Goal: Information Seeking & Learning: Learn about a topic

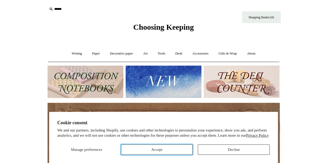
click at [172, 151] on button "Accept" at bounding box center [157, 150] width 72 height 10
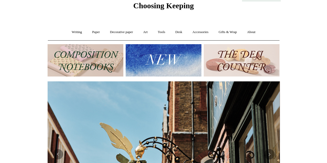
scroll to position [21, 0]
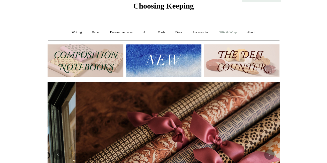
click at [224, 32] on link "Gifts & Wrap +" at bounding box center [228, 33] width 28 height 14
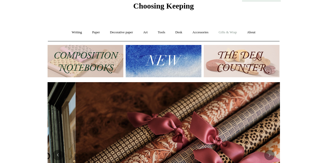
scroll to position [0, 464]
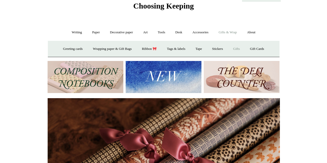
click at [239, 47] on link "Gifts +" at bounding box center [237, 49] width 16 height 14
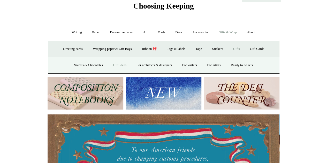
scroll to position [0, 0]
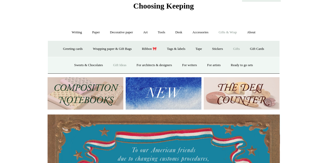
click at [120, 66] on link "Gift Ideas" at bounding box center [119, 65] width 23 height 14
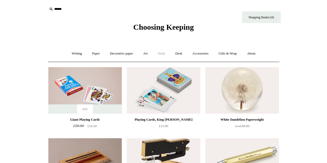
click at [164, 55] on link "Tools +" at bounding box center [161, 54] width 17 height 14
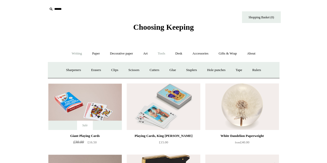
click at [77, 52] on link "Writing +" at bounding box center [77, 54] width 20 height 14
click at [108, 71] on link "Fountain pens +" at bounding box center [100, 70] width 28 height 14
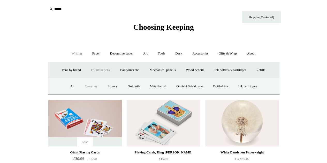
click at [85, 87] on link "Everyday" at bounding box center [91, 87] width 22 height 14
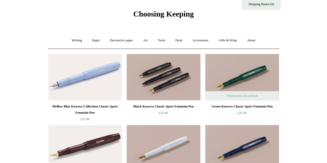
scroll to position [12, 0]
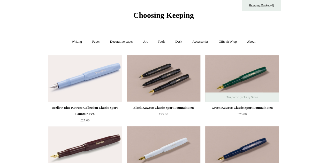
click at [169, 74] on img at bounding box center [163, 78] width 73 height 47
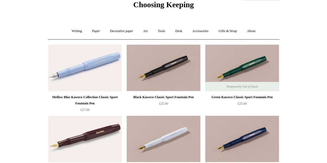
scroll to position [23, 0]
click at [231, 29] on link "Gifts & Wrap +" at bounding box center [228, 31] width 28 height 14
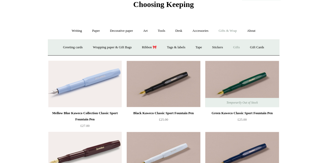
click at [239, 46] on link "Gifts +" at bounding box center [237, 48] width 16 height 14
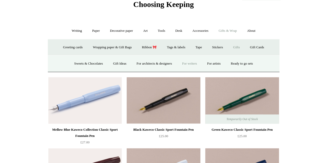
click at [193, 67] on link "For writers" at bounding box center [189, 64] width 24 height 14
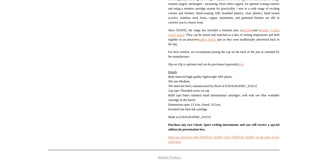
scroll to position [196, 0]
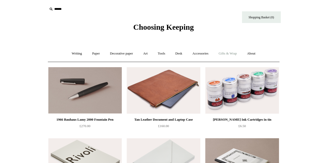
click at [233, 56] on link "Gifts & Wrap +" at bounding box center [228, 54] width 28 height 14
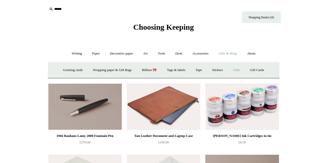
click at [239, 70] on link "Gifts +" at bounding box center [237, 70] width 16 height 14
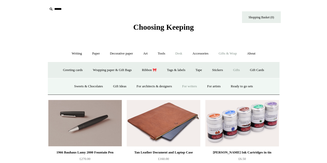
click at [176, 55] on link "Desk +" at bounding box center [179, 54] width 16 height 14
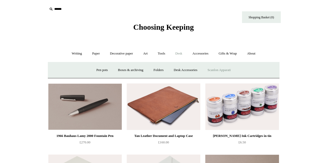
click at [221, 74] on link "Scanlon Apparati" at bounding box center [219, 70] width 33 height 14
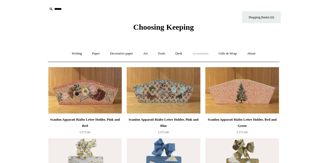
click at [207, 54] on link "Accessories +" at bounding box center [200, 54] width 25 height 14
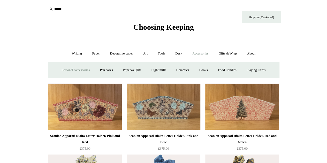
click at [86, 70] on link "Personal Accessories +" at bounding box center [75, 70] width 37 height 14
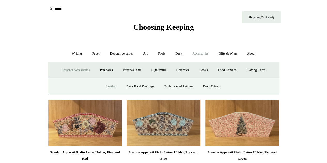
click at [108, 87] on link "Leather" at bounding box center [111, 87] width 20 height 14
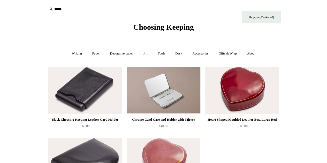
click at [148, 55] on link "Art +" at bounding box center [146, 54] width 14 height 14
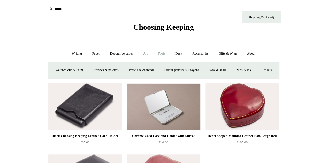
click at [162, 55] on link "Tools +" at bounding box center [161, 54] width 17 height 14
click at [260, 70] on link "Rulers" at bounding box center [257, 70] width 18 height 14
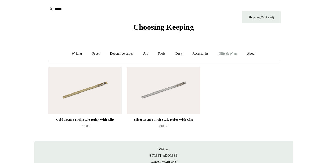
click at [236, 54] on link "Gifts & Wrap +" at bounding box center [228, 54] width 28 height 14
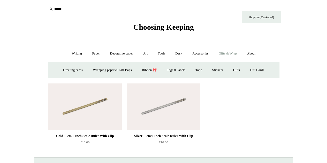
click at [60, 12] on input "text" at bounding box center [80, 9] width 64 height 10
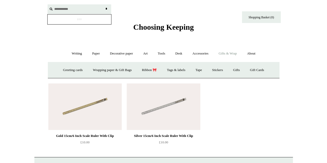
type input "**********"
click at [104, 4] on input "*" at bounding box center [106, 8] width 5 height 9
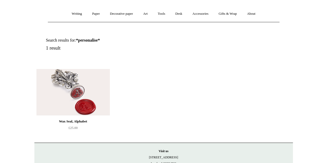
scroll to position [40, 0]
